Goal: Task Accomplishment & Management: Manage account settings

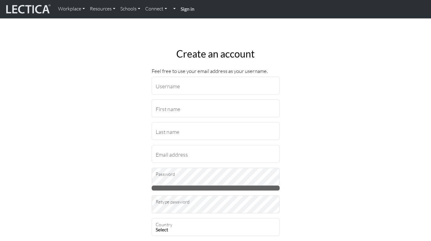
click at [188, 8] on strong "Sign in" at bounding box center [188, 9] width 14 height 6
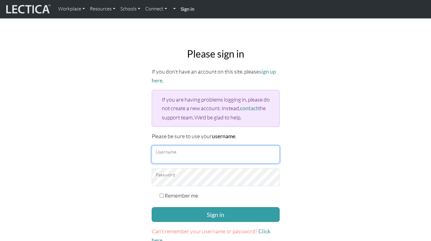
click at [214, 147] on input "Username" at bounding box center [216, 155] width 128 height 18
type input "anne-marie@amdeans-consulting.com"
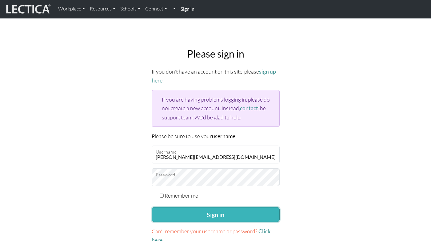
click at [213, 214] on button "Sign in" at bounding box center [216, 214] width 128 height 15
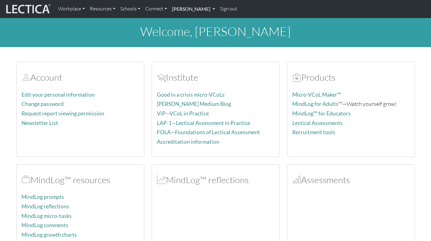
click at [212, 11] on link "[PERSON_NAME]" at bounding box center [194, 8] width 48 height 13
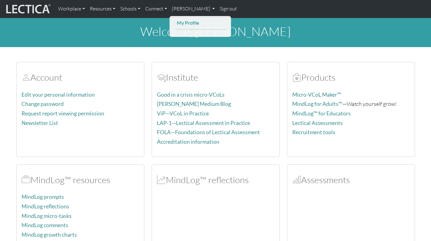
click at [195, 25] on link "My Profile" at bounding box center [200, 23] width 51 height 8
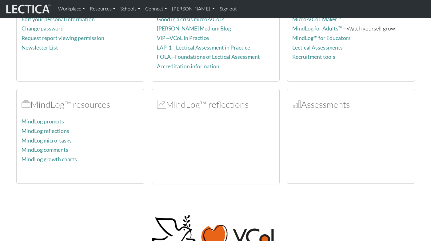
scroll to position [73, 0]
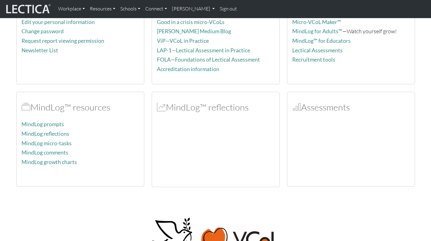
click at [325, 114] on div "Assessments" at bounding box center [351, 139] width 127 height 95
click at [323, 107] on h2 "Assessments" at bounding box center [351, 107] width 118 height 11
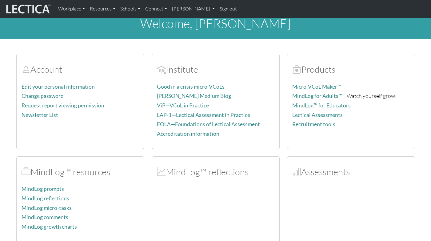
scroll to position [0, 0]
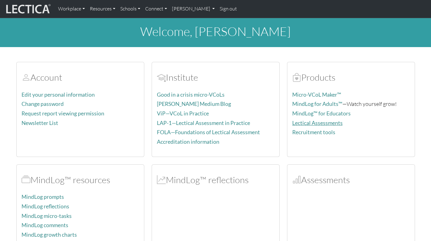
click at [311, 121] on link "Lectical Assessments" at bounding box center [317, 123] width 50 height 6
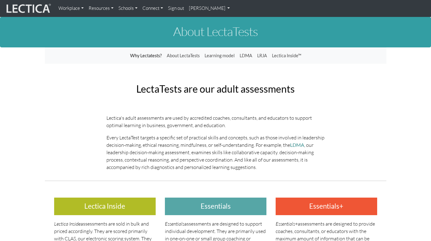
click at [206, 8] on link "[PERSON_NAME]" at bounding box center [210, 8] width 46 height 12
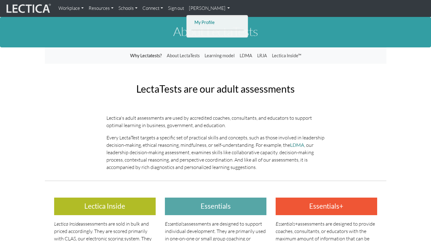
click at [206, 22] on link "My Profile" at bounding box center [217, 23] width 49 height 8
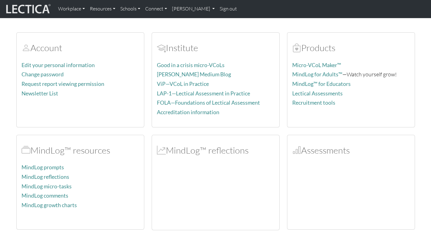
scroll to position [31, 0]
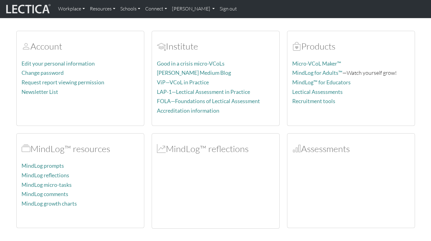
click at [71, 86] on div "Edit your personal information Change password Request report viewing permissio…" at bounding box center [81, 90] width 118 height 62
click at [72, 82] on link "Request report viewing permission" at bounding box center [63, 82] width 83 height 6
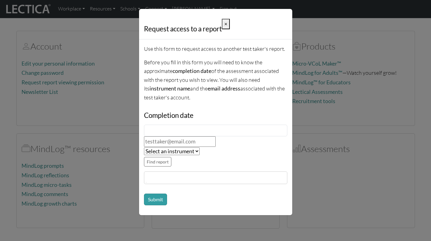
click at [229, 24] on button "×" at bounding box center [226, 24] width 8 height 10
click at [116, 71] on div "Request access to a report × Use this form to request access to another test ta…" at bounding box center [215, 120] width 431 height 241
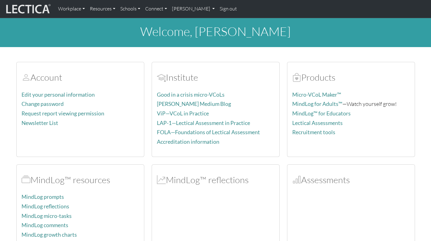
scroll to position [31, 0]
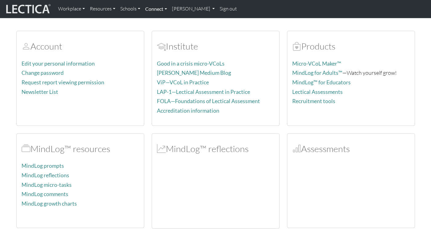
click at [157, 12] on link "Connect" at bounding box center [156, 8] width 27 height 13
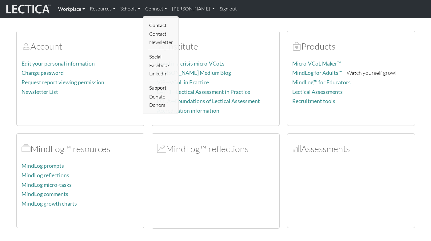
click at [78, 6] on link "Workplace" at bounding box center [72, 8] width 32 height 13
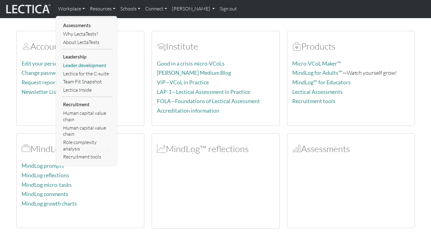
click at [85, 68] on link "Leader development" at bounding box center [87, 65] width 51 height 8
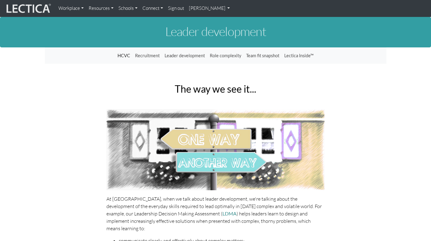
click at [111, 6] on link "Resources" at bounding box center [101, 8] width 30 height 12
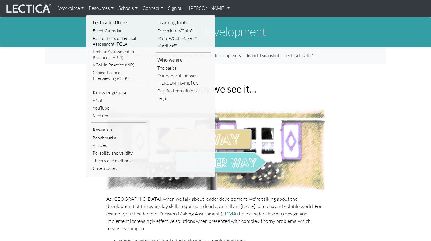
click at [76, 11] on link "Workplace" at bounding box center [71, 8] width 30 height 12
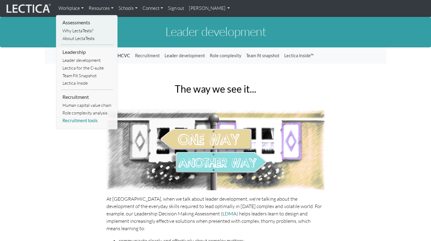
click at [89, 122] on link "Recruitment tools" at bounding box center [87, 121] width 52 height 8
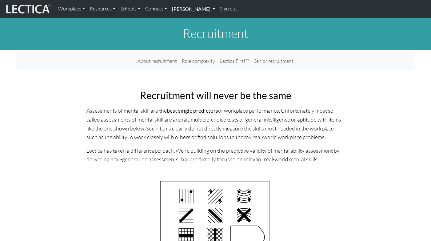
click at [190, 12] on link "[PERSON_NAME]" at bounding box center [194, 8] width 48 height 13
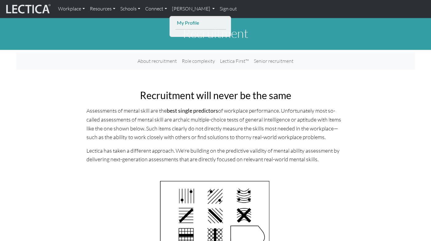
click at [191, 22] on link "My Profile" at bounding box center [200, 23] width 51 height 8
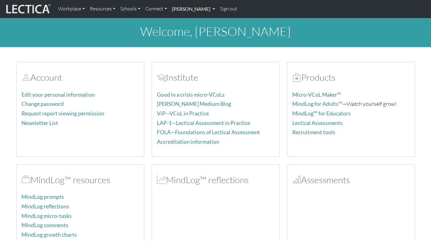
click at [208, 11] on link "[PERSON_NAME]" at bounding box center [194, 8] width 48 height 13
